Goal: Book appointment/travel/reservation

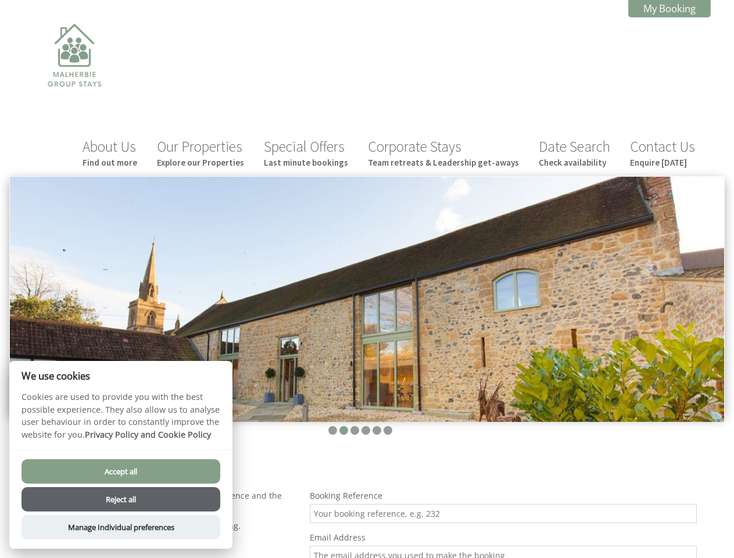
click at [367, 279] on img at bounding box center [367, 299] width 715 height 245
click at [367, 297] on img at bounding box center [367, 299] width 715 height 245
click at [333, 430] on li at bounding box center [333, 430] width 9 height 9
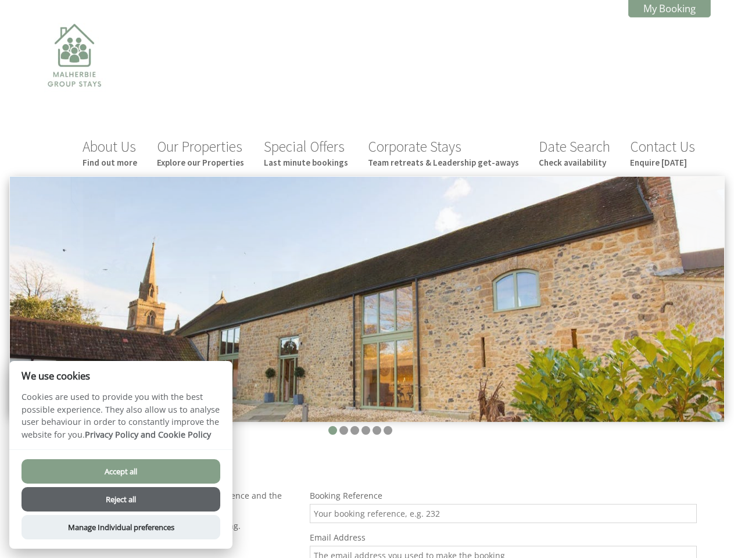
click at [344, 430] on li at bounding box center [344, 430] width 9 height 9
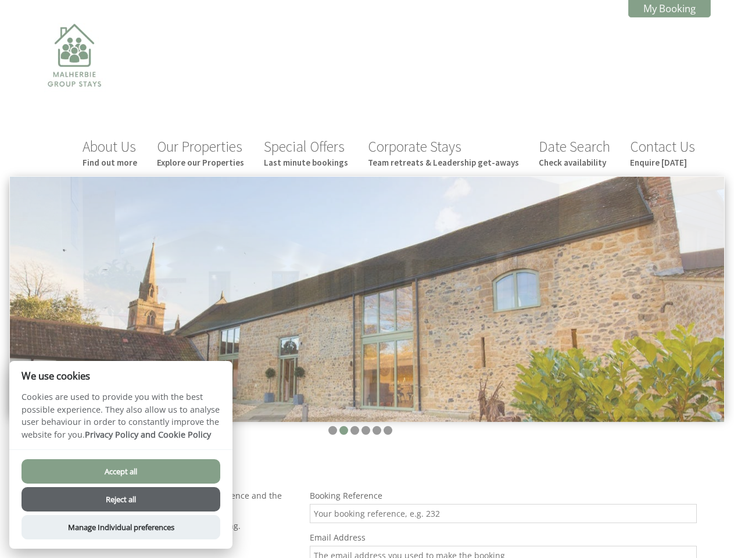
click at [355, 430] on li at bounding box center [355, 430] width 9 height 9
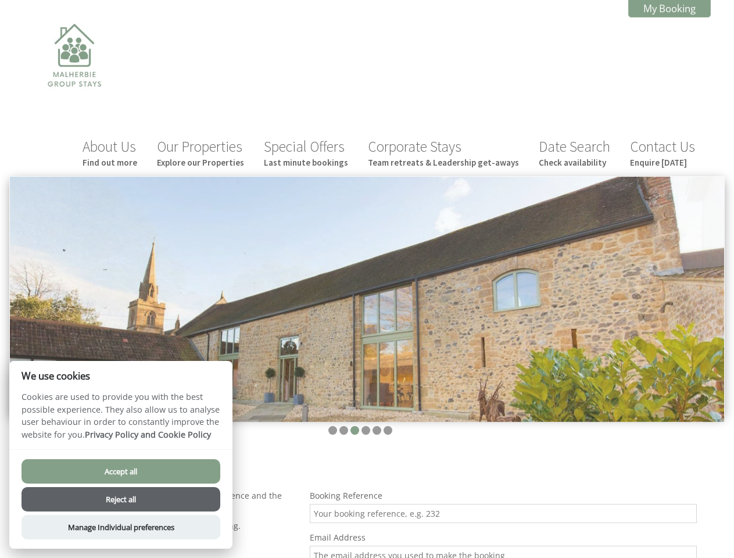
click at [366, 430] on li at bounding box center [366, 430] width 9 height 9
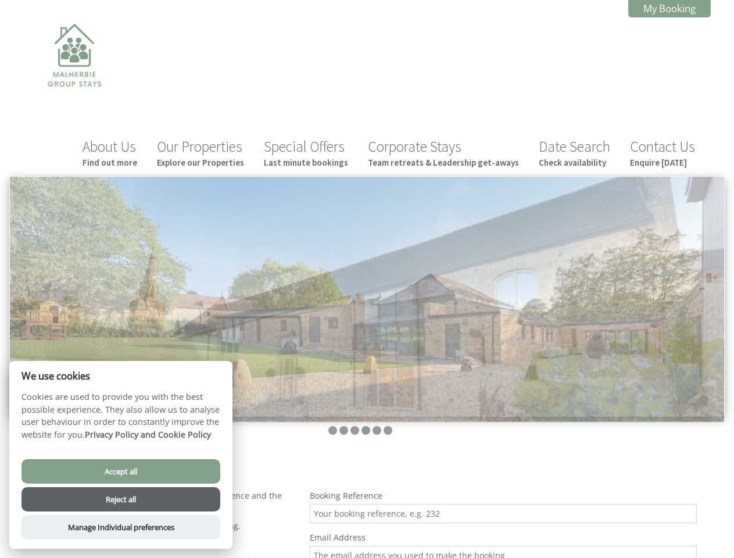
click at [377, 430] on li at bounding box center [377, 430] width 9 height 9
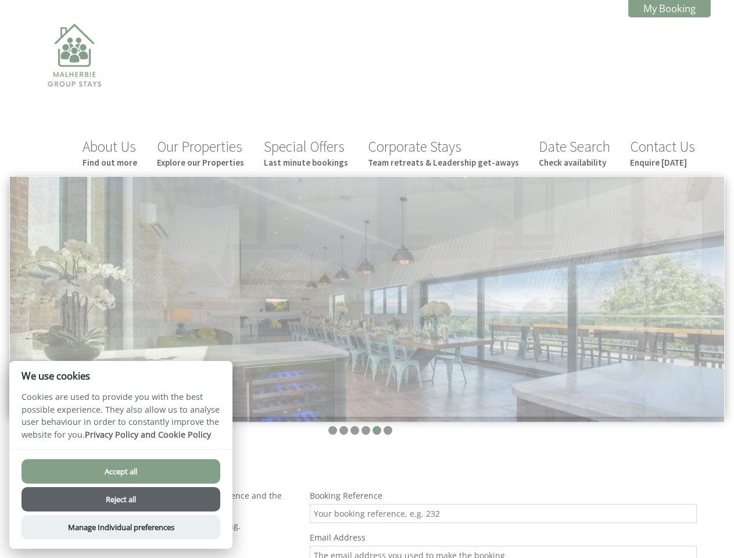
click at [388, 430] on li at bounding box center [388, 430] width 9 height 9
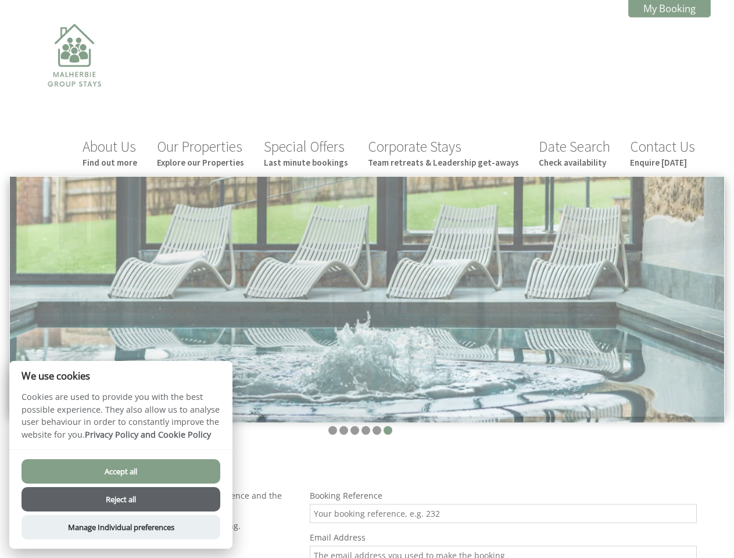
click at [121, 472] on button "Accept all" at bounding box center [121, 471] width 199 height 24
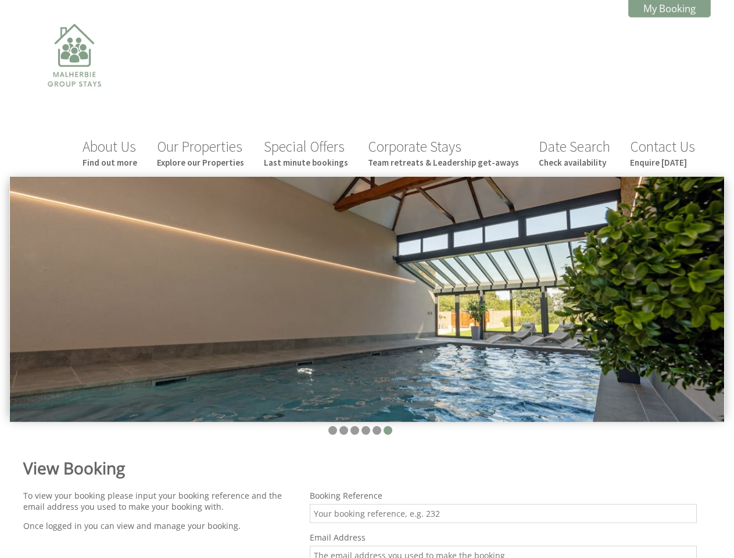
click at [121, 502] on button "Reject all" at bounding box center [121, 514] width 199 height 24
